Goal: Find specific page/section: Find specific page/section

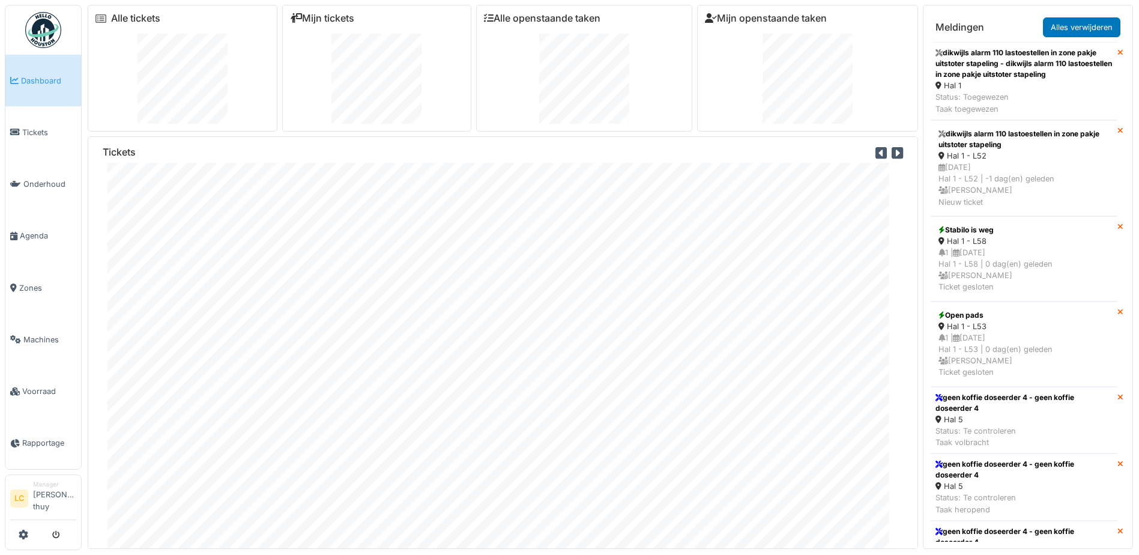
click at [30, 80] on span "Dashboard" at bounding box center [48, 80] width 55 height 11
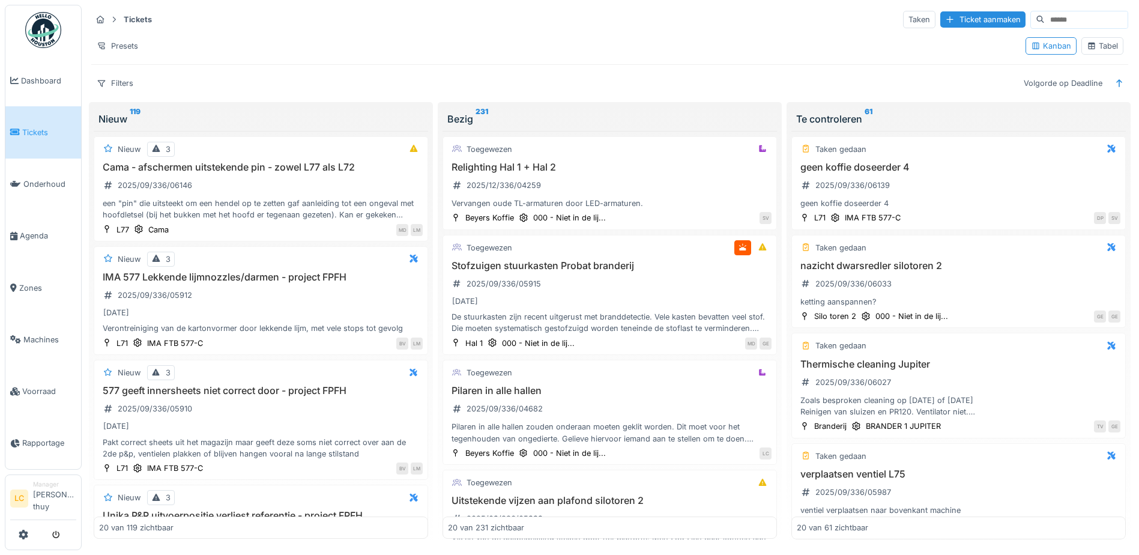
click at [32, 131] on span "Tickets" at bounding box center [49, 132] width 54 height 11
click at [401, 70] on div "Tickets Taken Ticket aanmaken Presets Kanban Tabel Filters Volgorde op Deadline" at bounding box center [609, 51] width 1047 height 92
